Goal: Transaction & Acquisition: Book appointment/travel/reservation

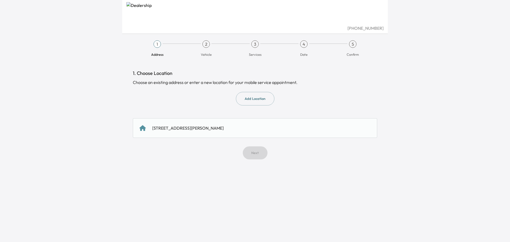
click at [223, 131] on div "[STREET_ADDRESS][PERSON_NAME]" at bounding box center [187, 128] width 71 height 6
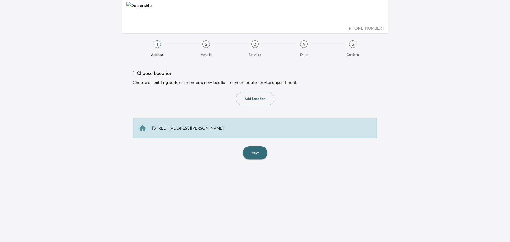
click at [245, 159] on button "Next" at bounding box center [255, 152] width 25 height 13
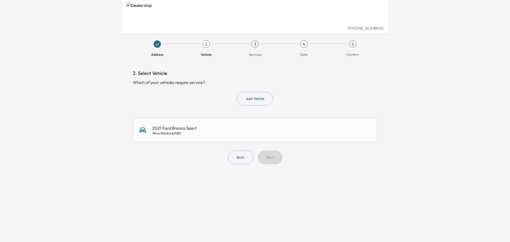
click at [231, 135] on div "2021 Ford Bronco Sport 3fmcr9b62mra21281" at bounding box center [254, 130] width 231 height 11
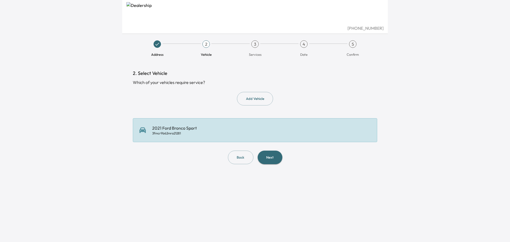
click at [277, 164] on button "Next" at bounding box center [269, 157] width 25 height 14
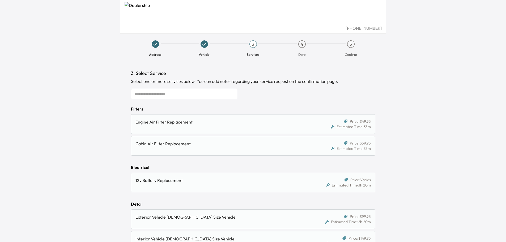
click at [160, 99] on input "text" at bounding box center [184, 94] width 106 height 11
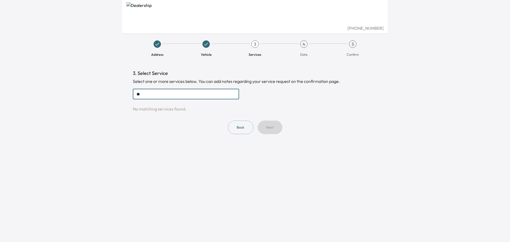
type input "*"
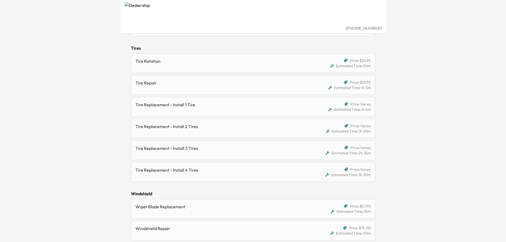
scroll to position [499, 0]
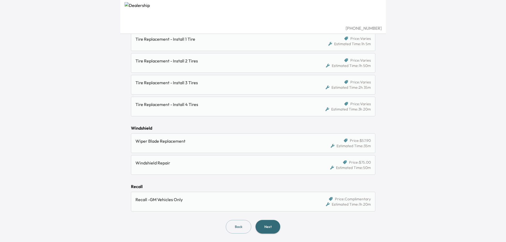
scroll to position [817, 0]
click at [280, 224] on button "Next" at bounding box center [267, 227] width 25 height 14
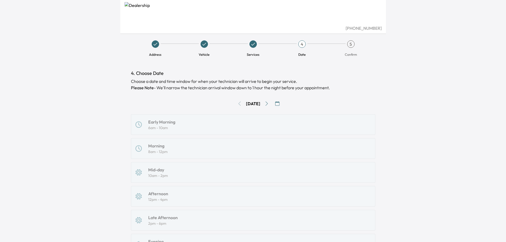
click at [279, 106] on icon "button" at bounding box center [277, 103] width 4 height 4
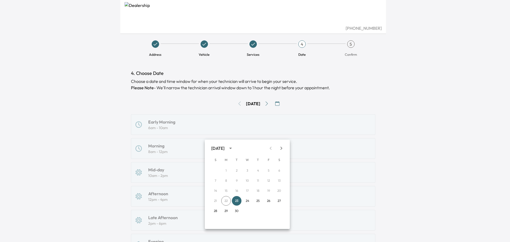
click at [279, 147] on icon "Next month" at bounding box center [281, 148] width 6 height 6
click at [225, 181] on button "3" at bounding box center [226, 181] width 10 height 10
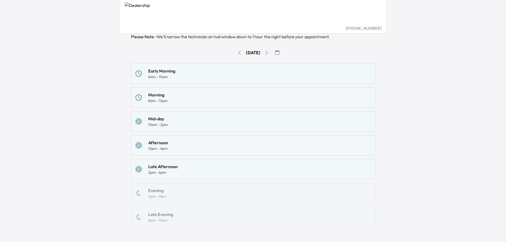
scroll to position [53, 0]
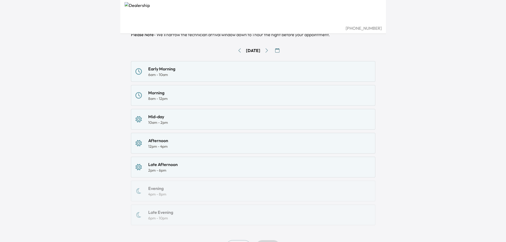
click at [185, 101] on div "Morning 8am - 12pm" at bounding box center [252, 95] width 235 height 12
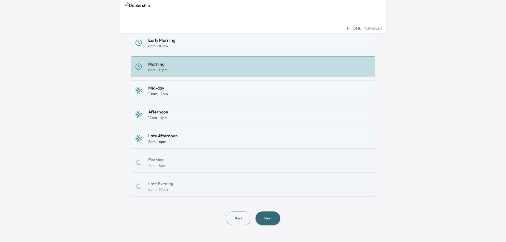
scroll to position [166, 0]
click at [277, 215] on button "Next" at bounding box center [267, 218] width 25 height 14
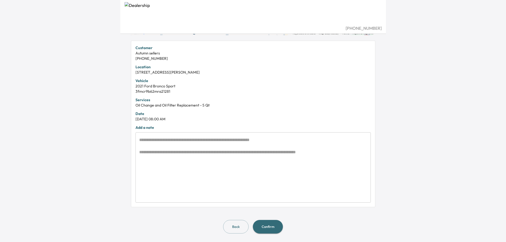
scroll to position [176, 0]
click at [176, 142] on textarea at bounding box center [253, 168] width 228 height 62
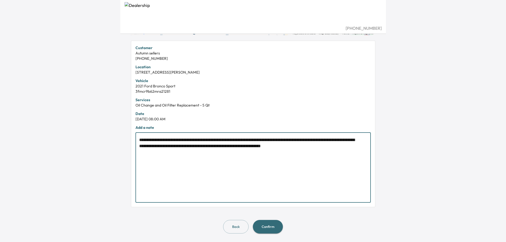
type textarea "**********"
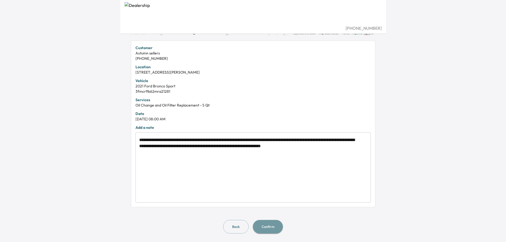
click at [275, 222] on button "Confirm" at bounding box center [268, 227] width 30 height 14
